Goal: Task Accomplishment & Management: Manage account settings

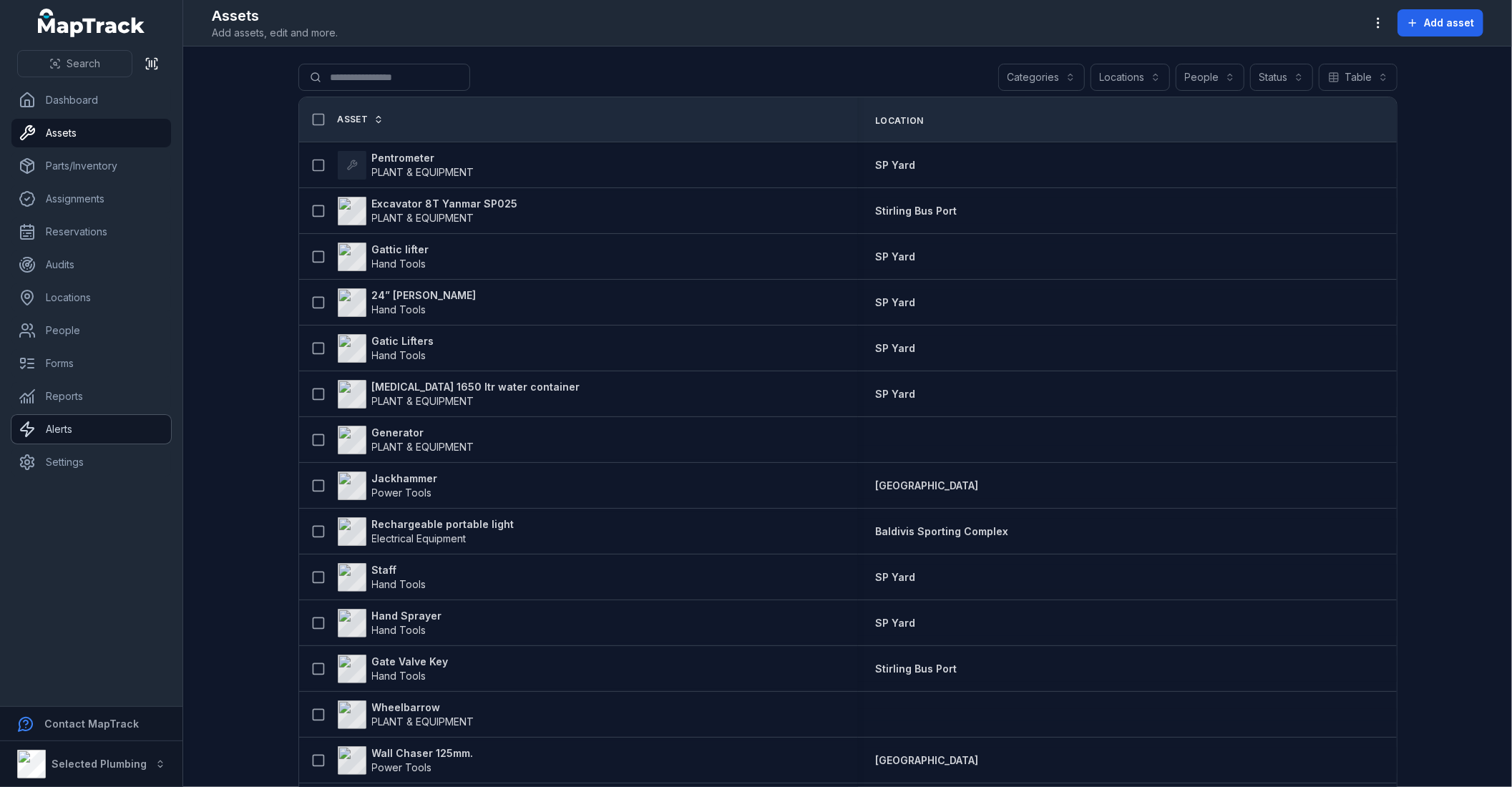
click at [113, 429] on link "Alerts" at bounding box center [91, 429] width 160 height 29
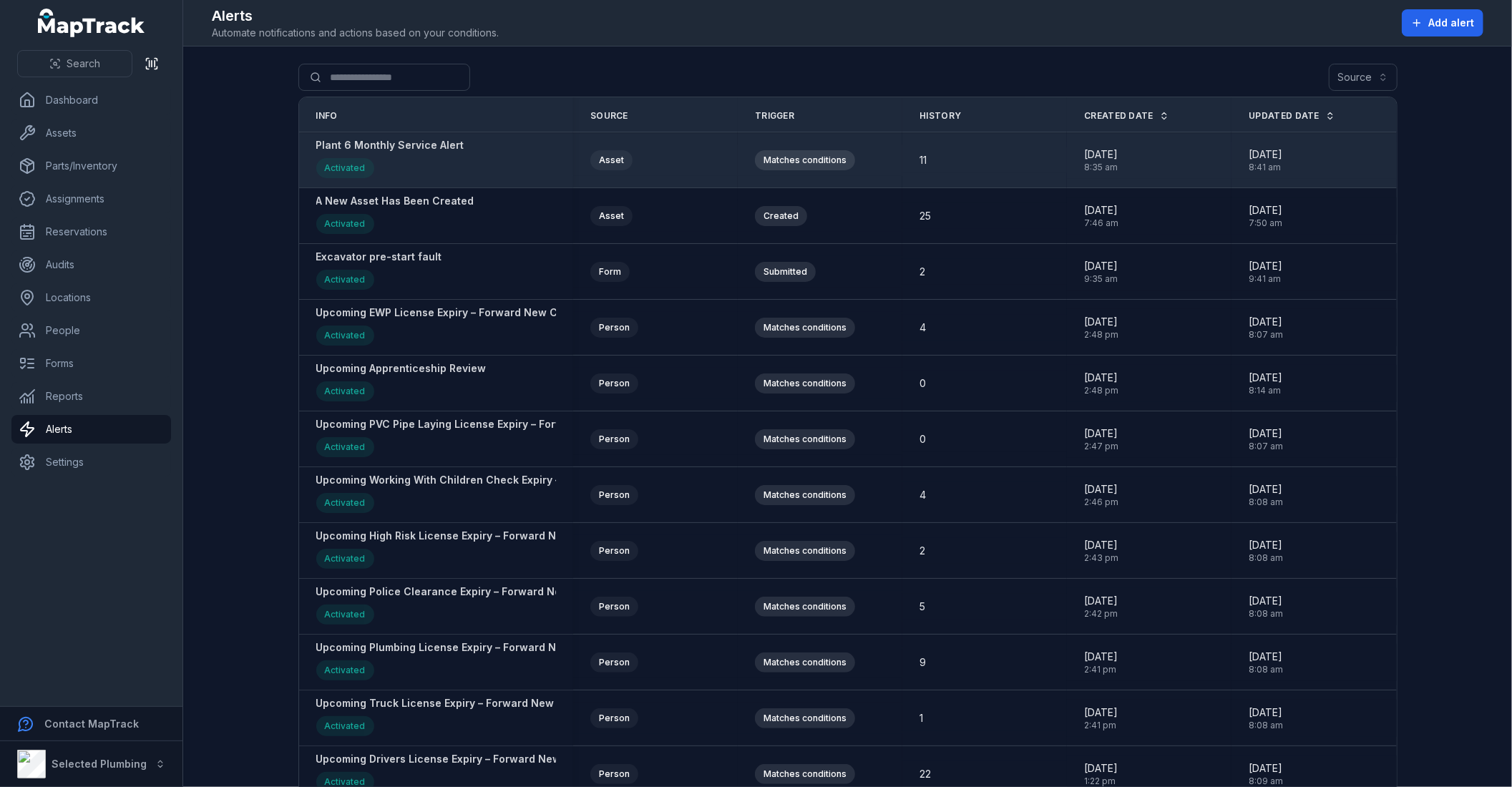
click at [380, 147] on strong "Plant 6 Monthly Service Alert" at bounding box center [390, 145] width 148 height 14
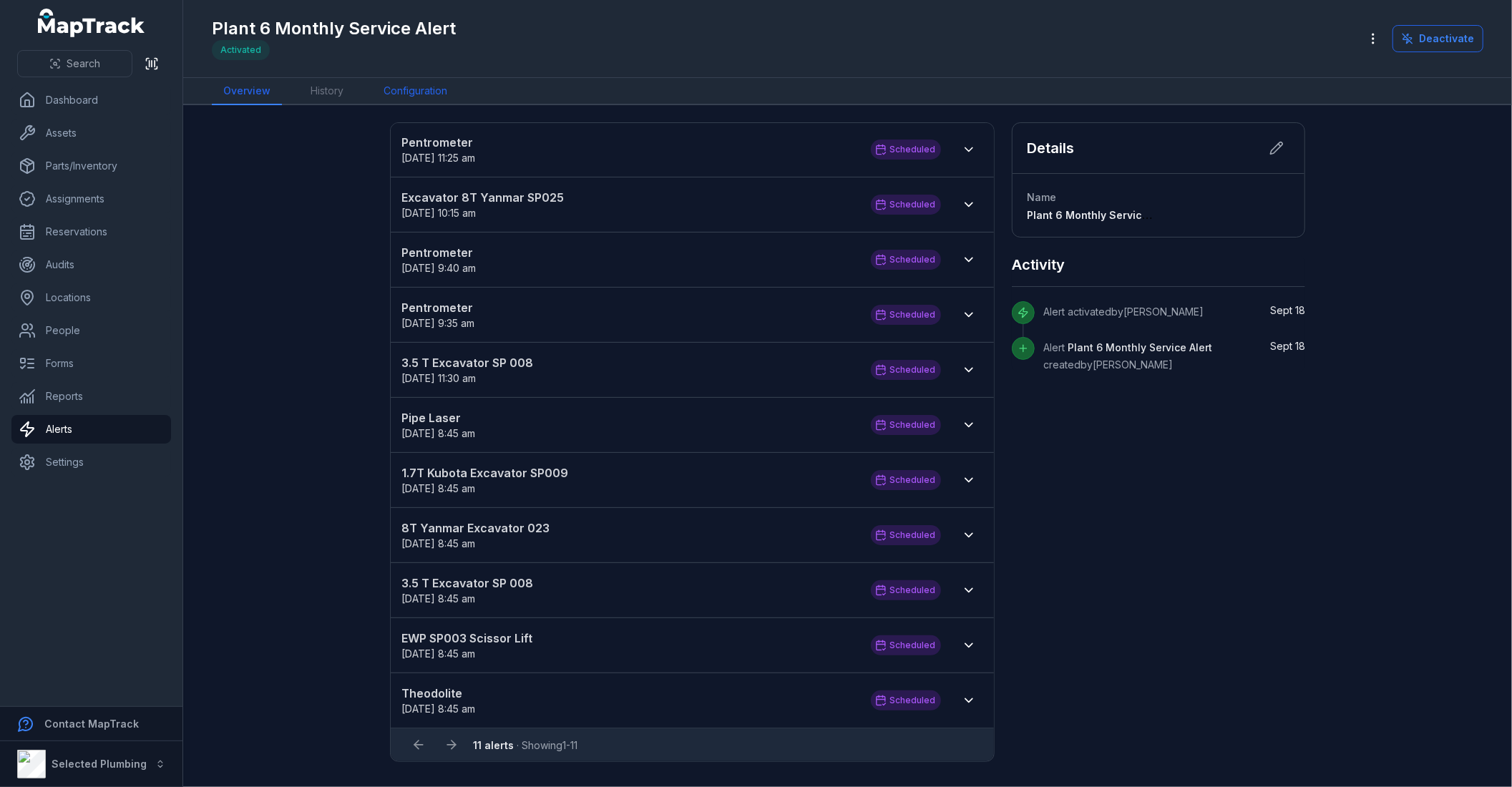
click at [432, 87] on link "Configuration" at bounding box center [415, 91] width 87 height 27
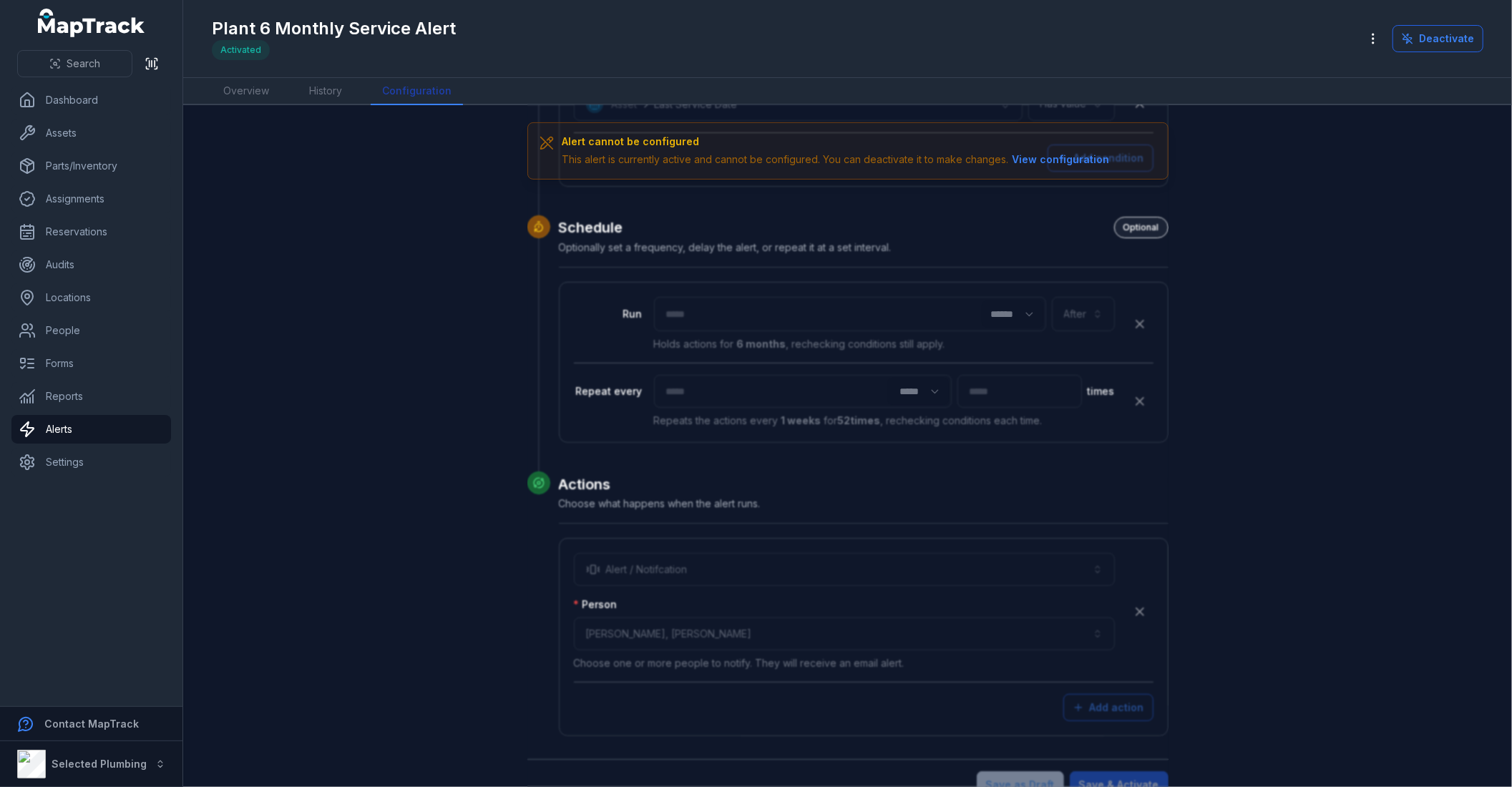
scroll to position [442, 0]
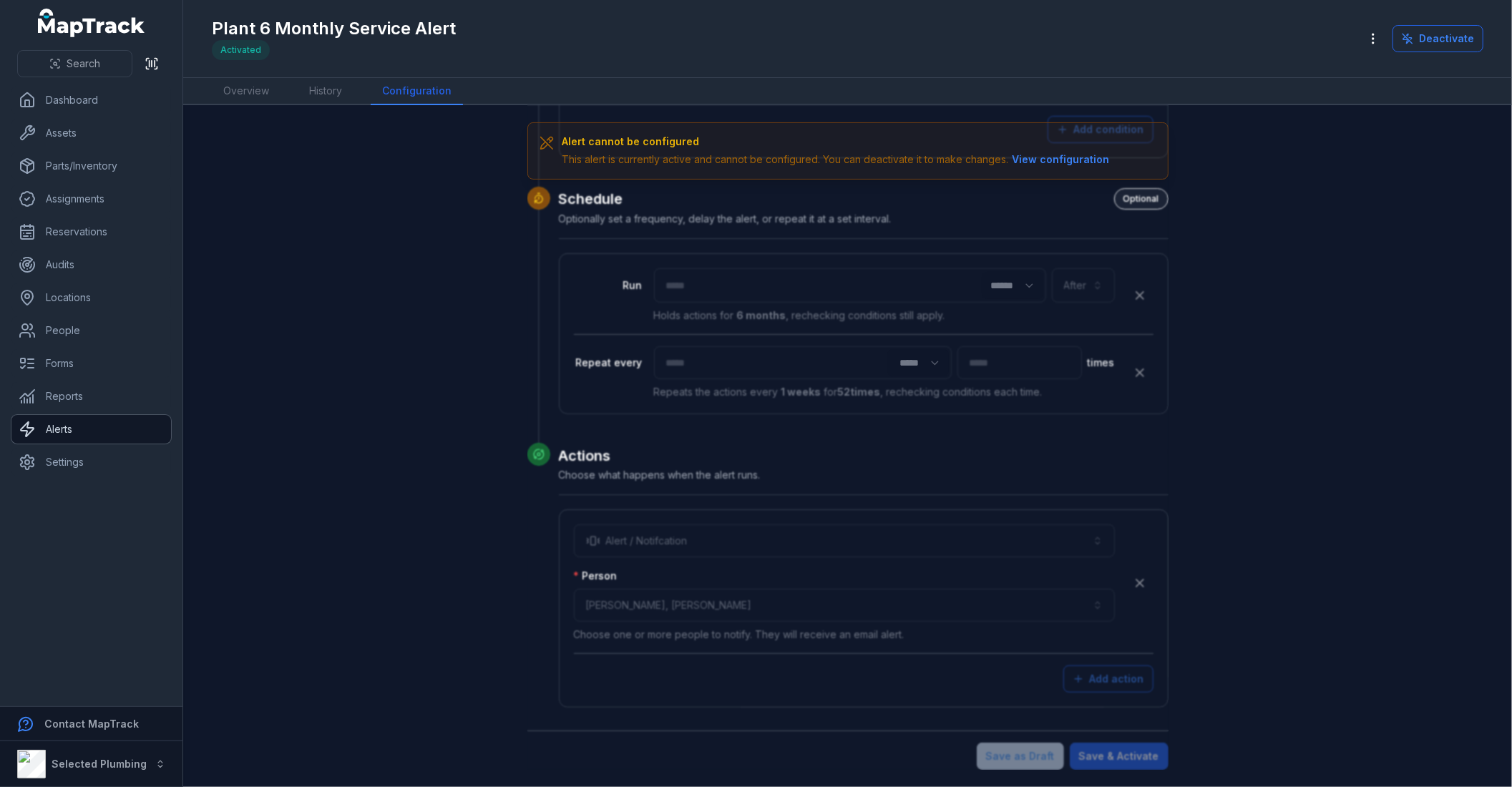
click at [80, 427] on link "Alerts" at bounding box center [91, 429] width 160 height 29
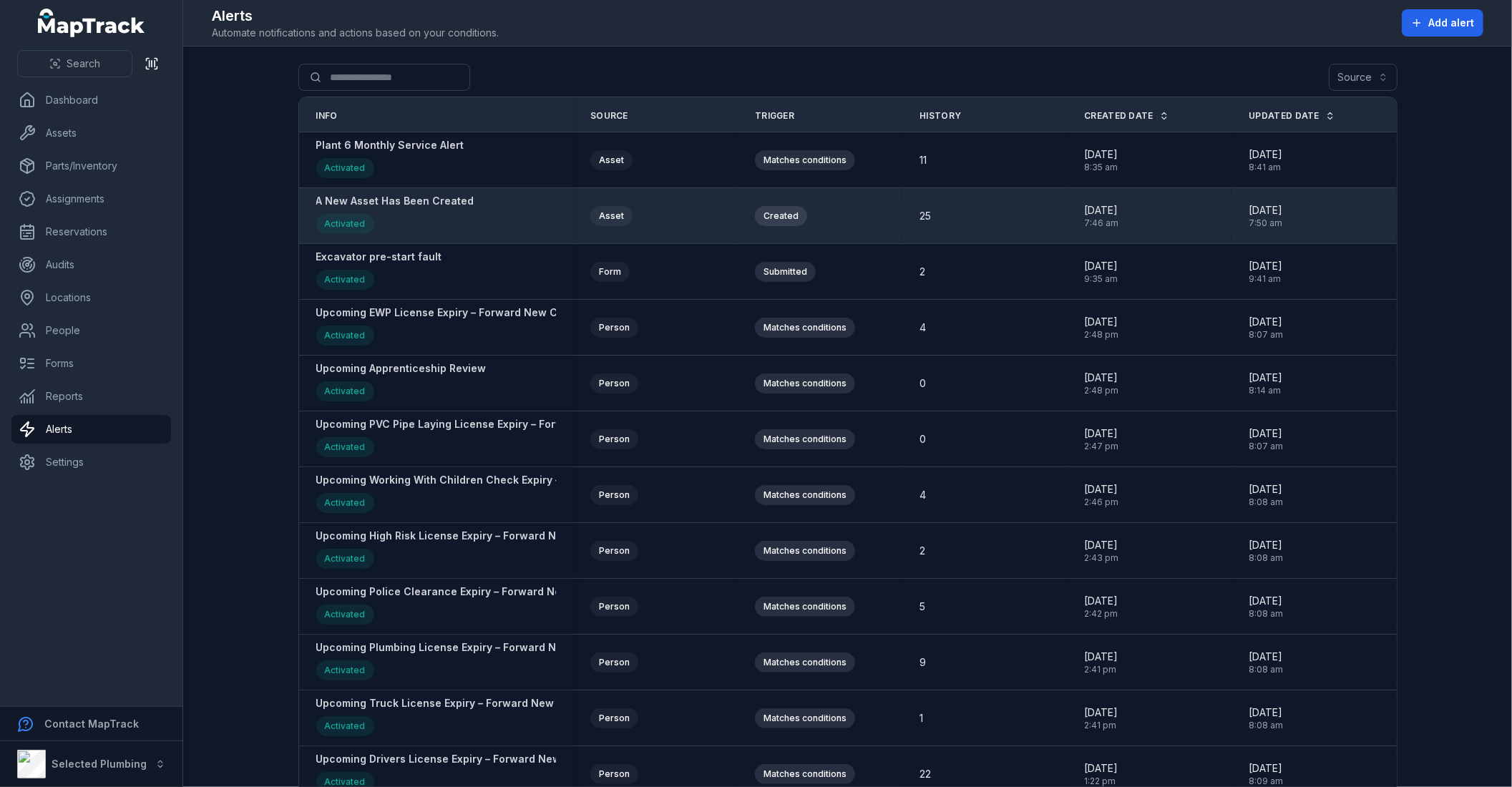
click at [423, 199] on strong "A New Asset Has Been Created" at bounding box center [395, 200] width 158 height 14
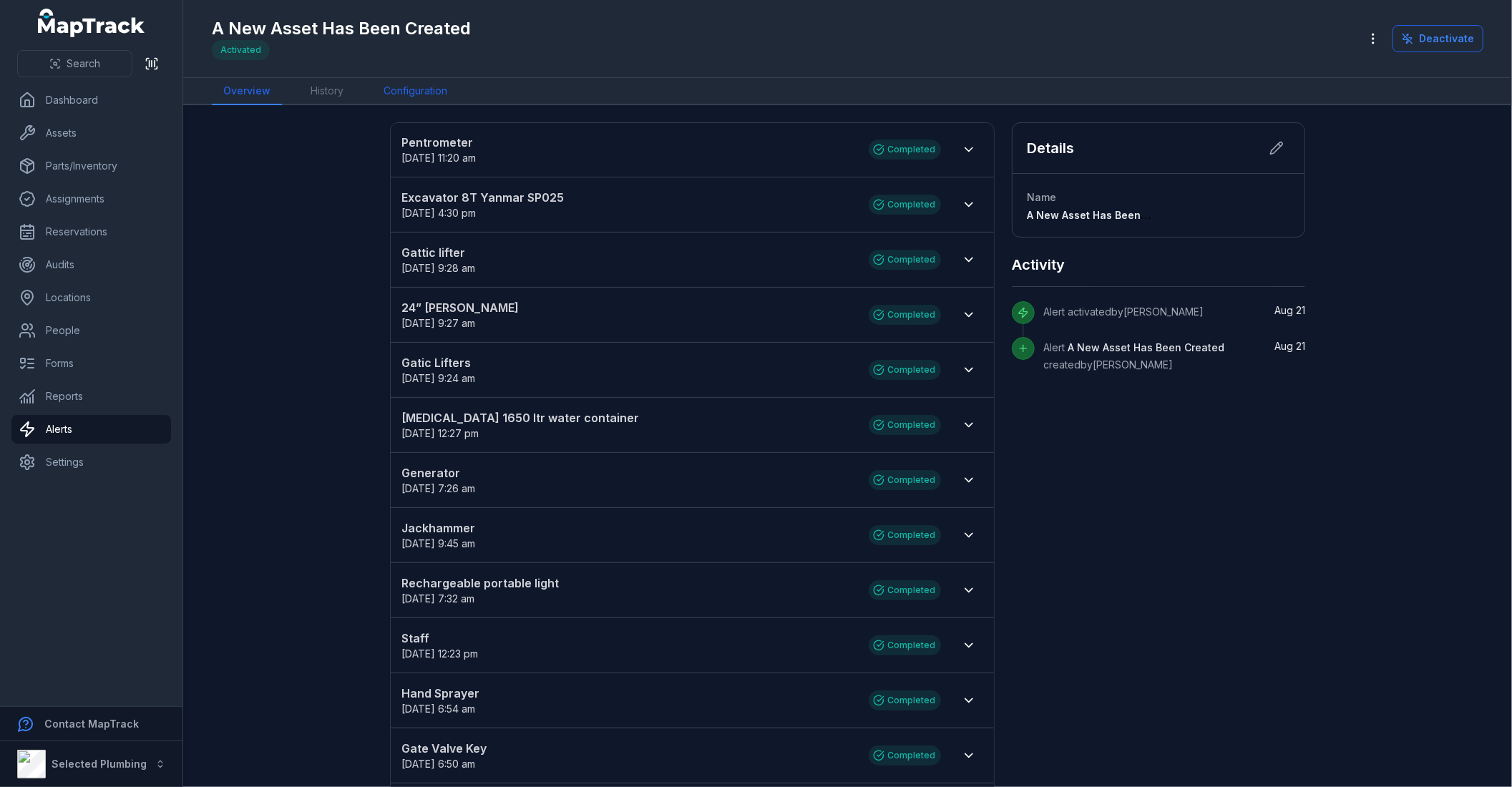
click at [410, 83] on link "Configuration" at bounding box center [415, 91] width 87 height 27
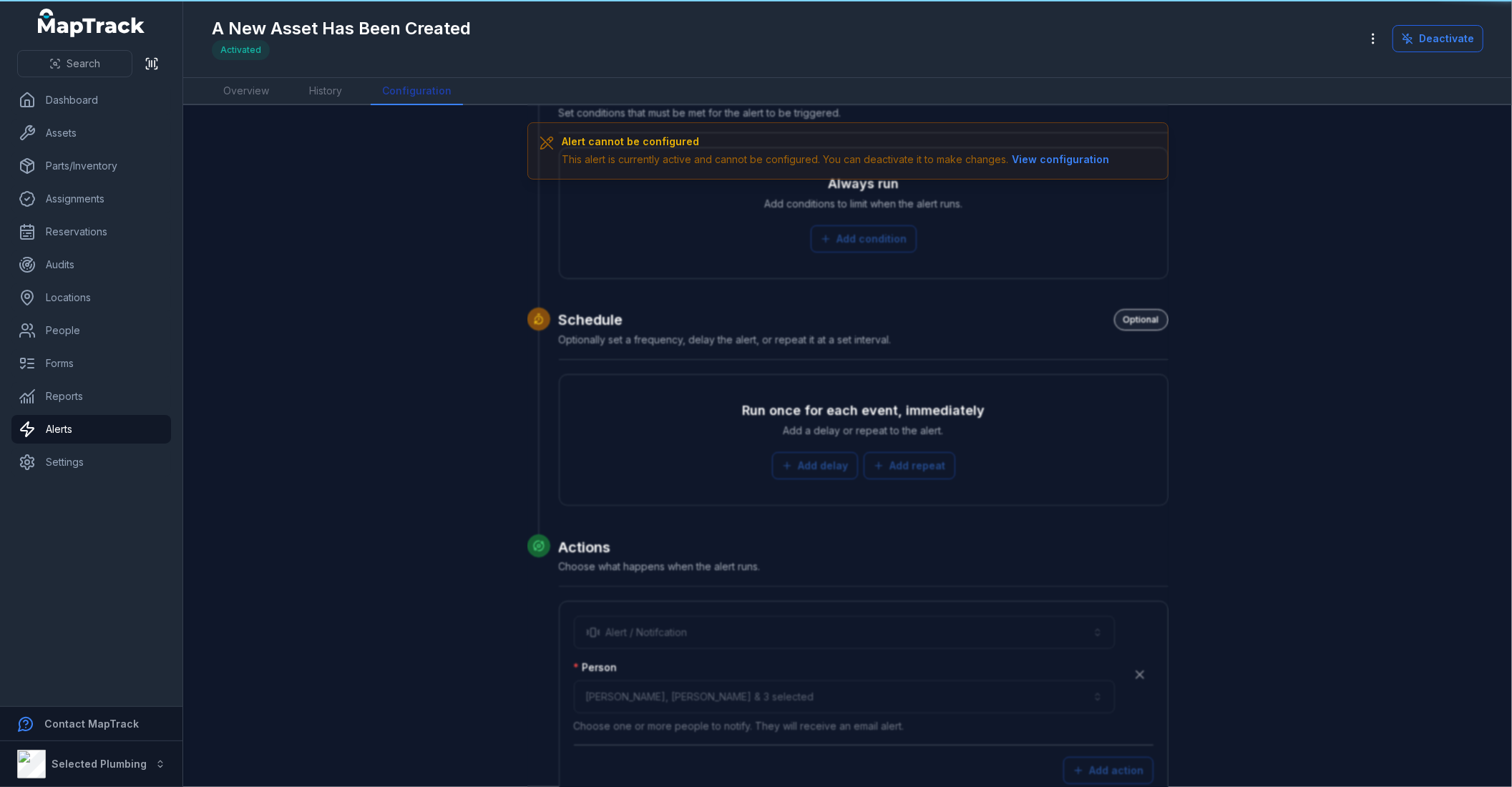
scroll to position [411, 0]
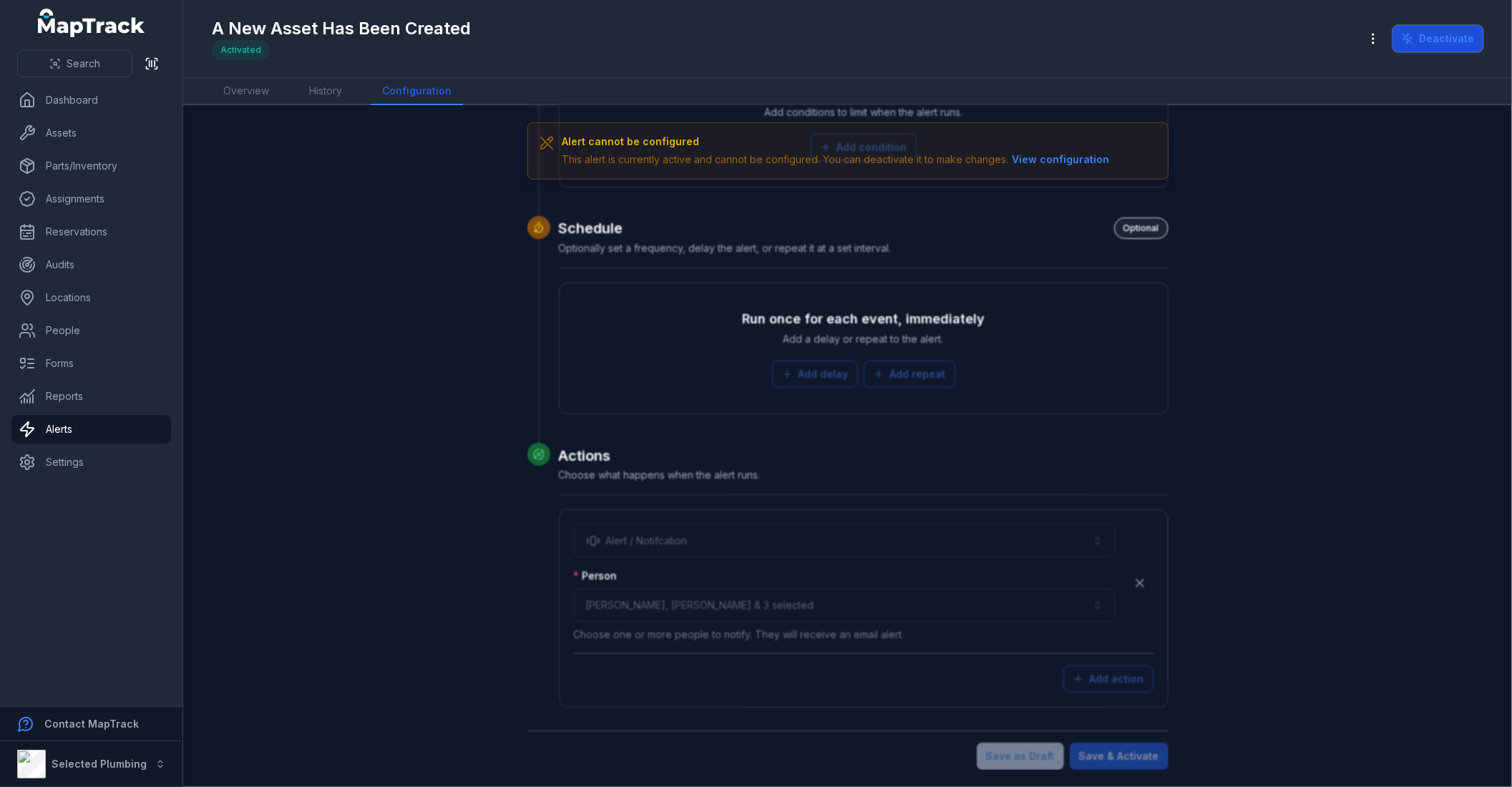
click at [1444, 34] on button "Deactivate" at bounding box center [1438, 38] width 91 height 27
